Goal: Task Accomplishment & Management: Use online tool/utility

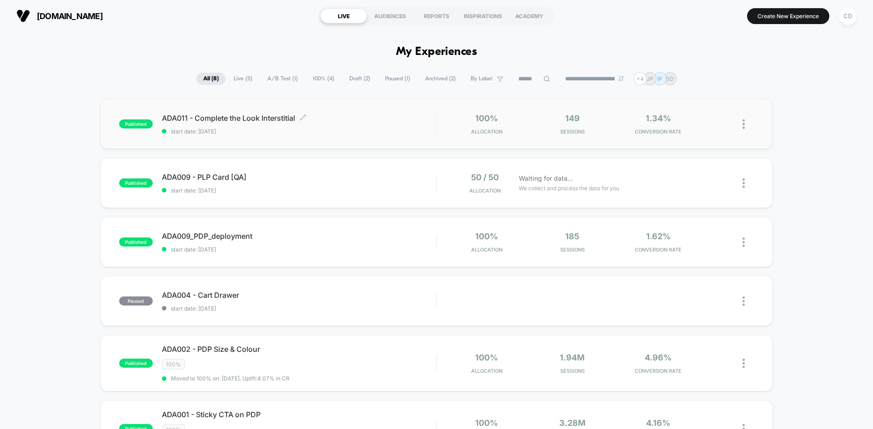
click at [228, 116] on span "ADA011 - Complete the Look Interstitial Click to edit experience details" at bounding box center [299, 118] width 274 height 9
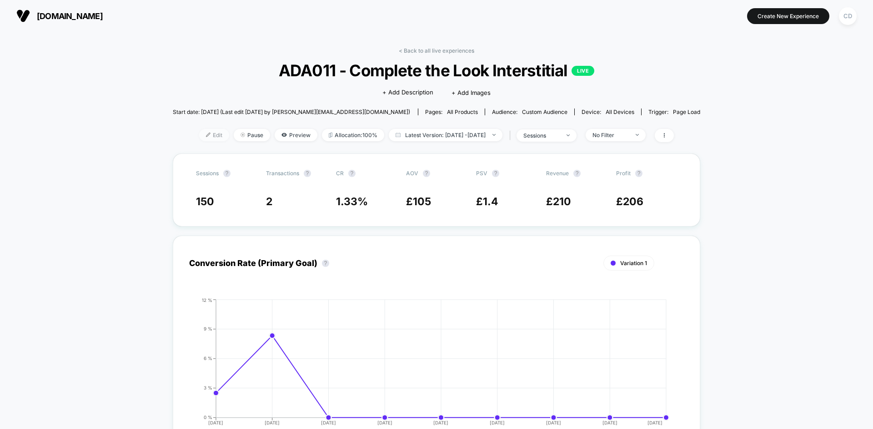
click at [199, 139] on span "Edit" at bounding box center [214, 135] width 30 height 12
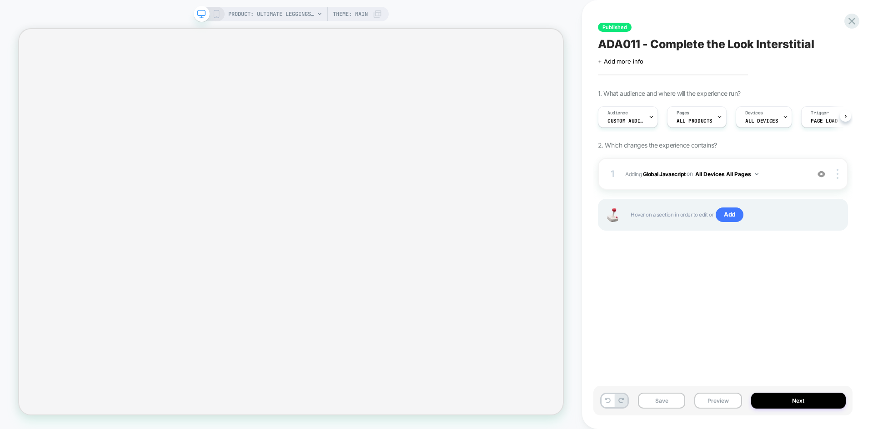
scroll to position [0, 0]
click at [662, 177] on b "Global Javascript" at bounding box center [664, 173] width 43 height 7
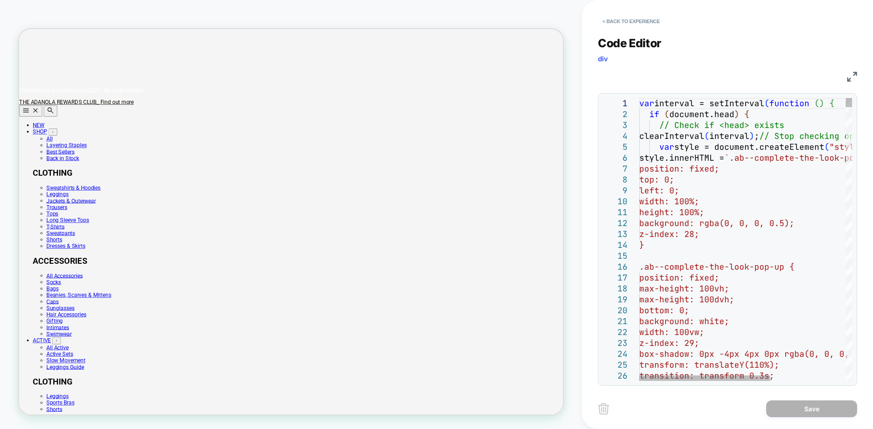
scroll to position [0, 0]
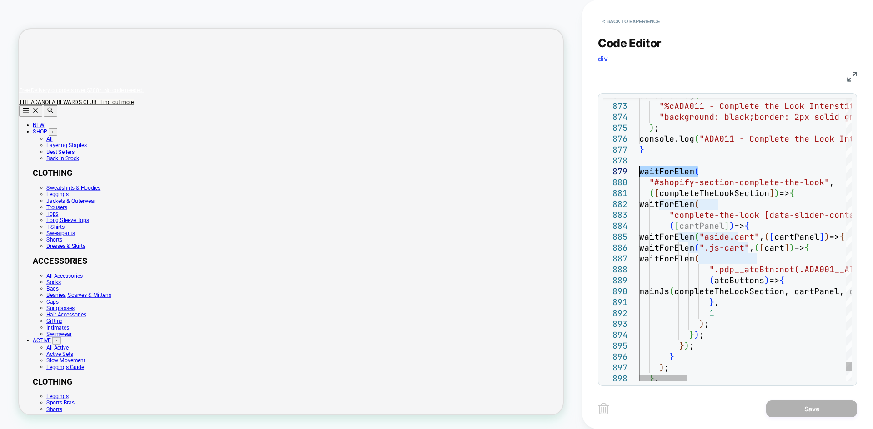
drag, startPoint x: 707, startPoint y: 170, endPoint x: 637, endPoint y: 172, distance: 69.6
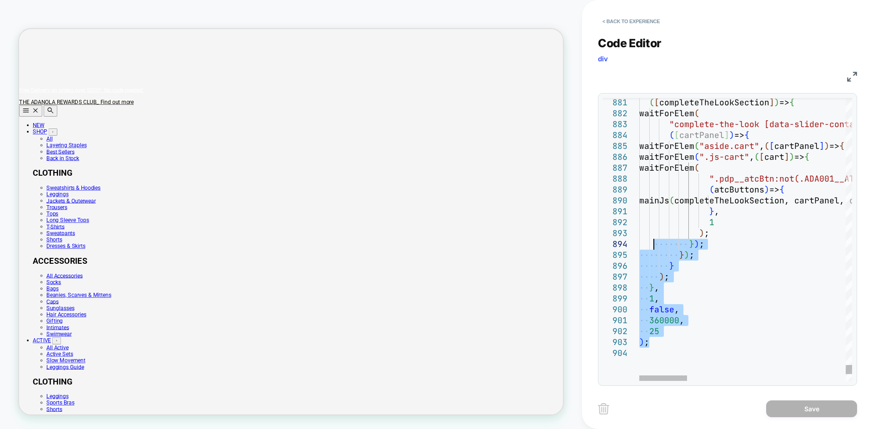
drag, startPoint x: 672, startPoint y: 342, endPoint x: 655, endPoint y: 249, distance: 94.8
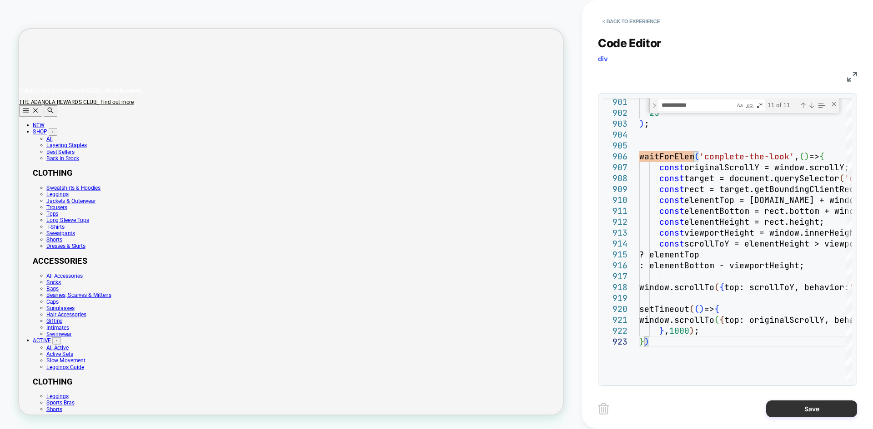
type textarea "**********"
click at [794, 403] on button "Save" at bounding box center [811, 409] width 91 height 17
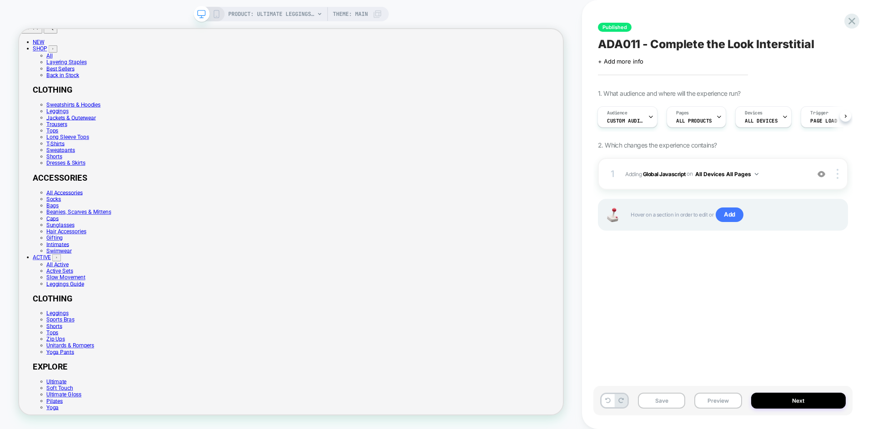
scroll to position [34, 0]
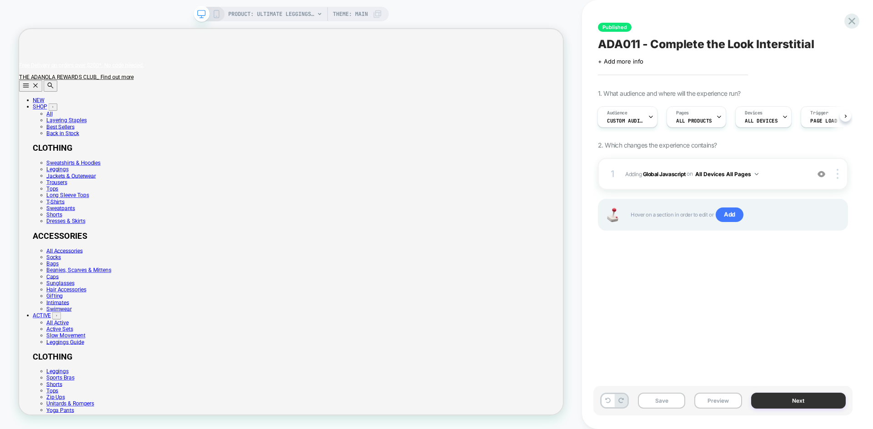
click at [805, 394] on button "Next" at bounding box center [798, 401] width 95 height 16
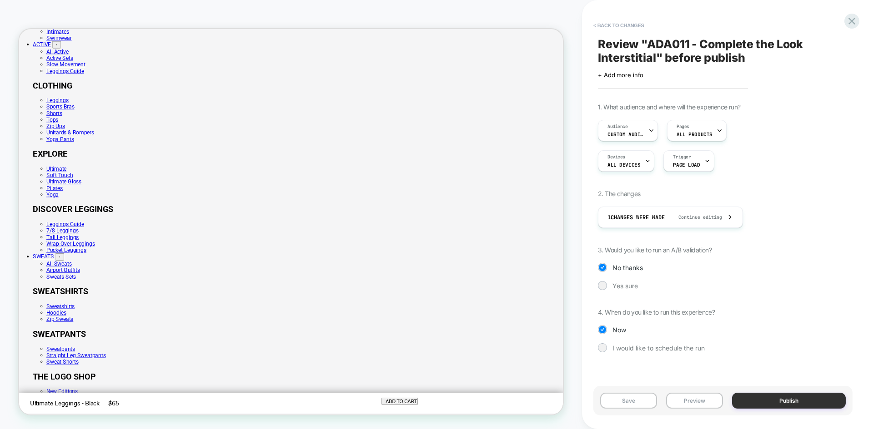
click at [0, 0] on button "Publish" at bounding box center [0, 0] width 0 height 0
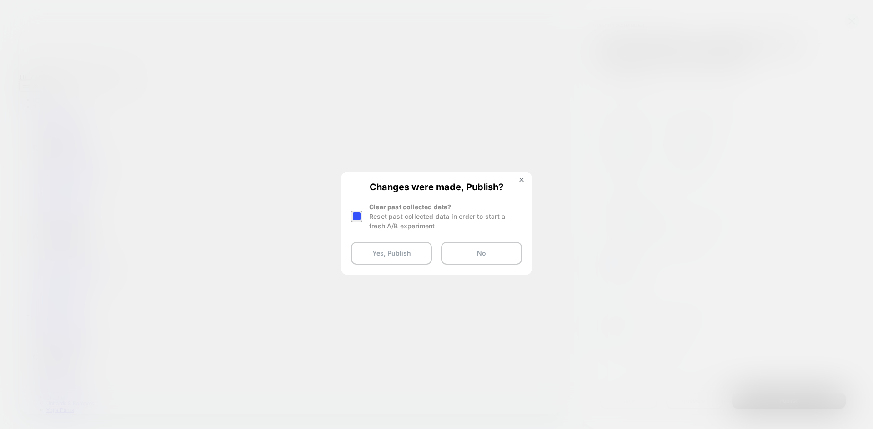
click at [356, 218] on div at bounding box center [356, 216] width 11 height 11
click at [0, 0] on button "Yes, Publish" at bounding box center [0, 0] width 0 height 0
